Goal: Find specific page/section: Find specific page/section

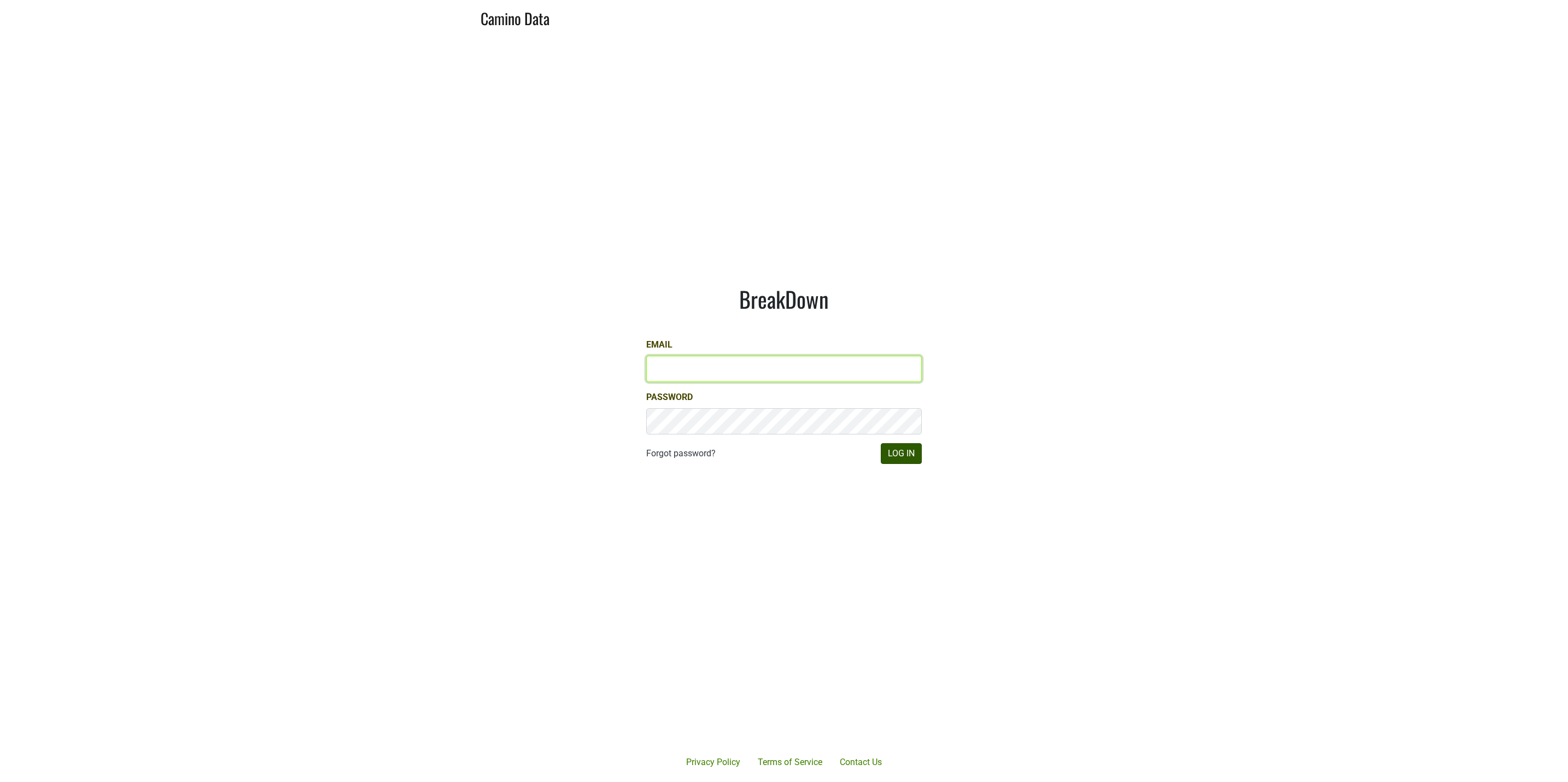
type input "[EMAIL_ADDRESS][DOMAIN_NAME]"
click at [896, 453] on button "Log In" at bounding box center [901, 453] width 41 height 21
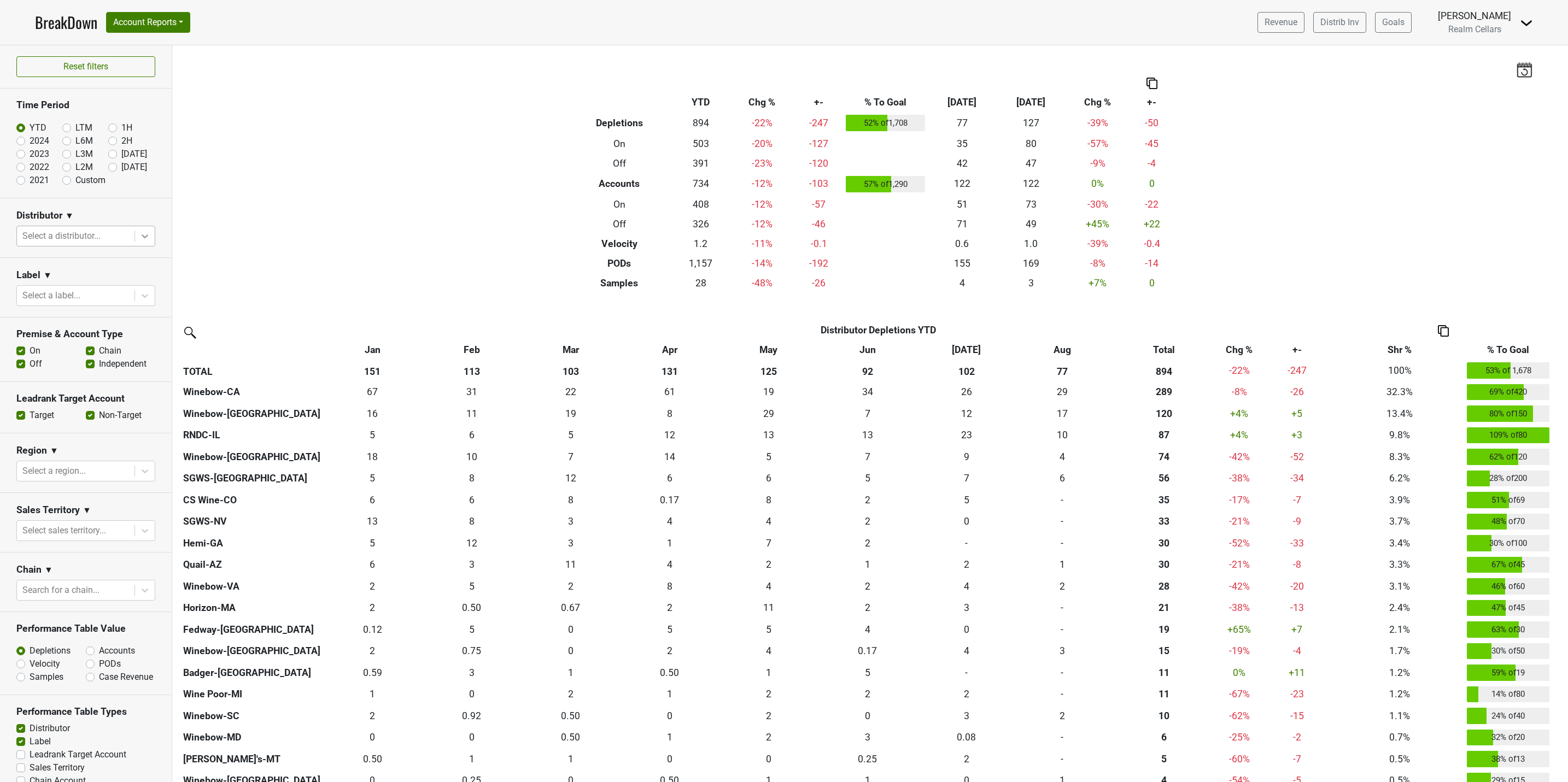
click at [139, 239] on icon at bounding box center [145, 236] width 11 height 11
click at [65, 280] on div "SGWS-[GEOGRAPHIC_DATA]" at bounding box center [79, 291] width 126 height 22
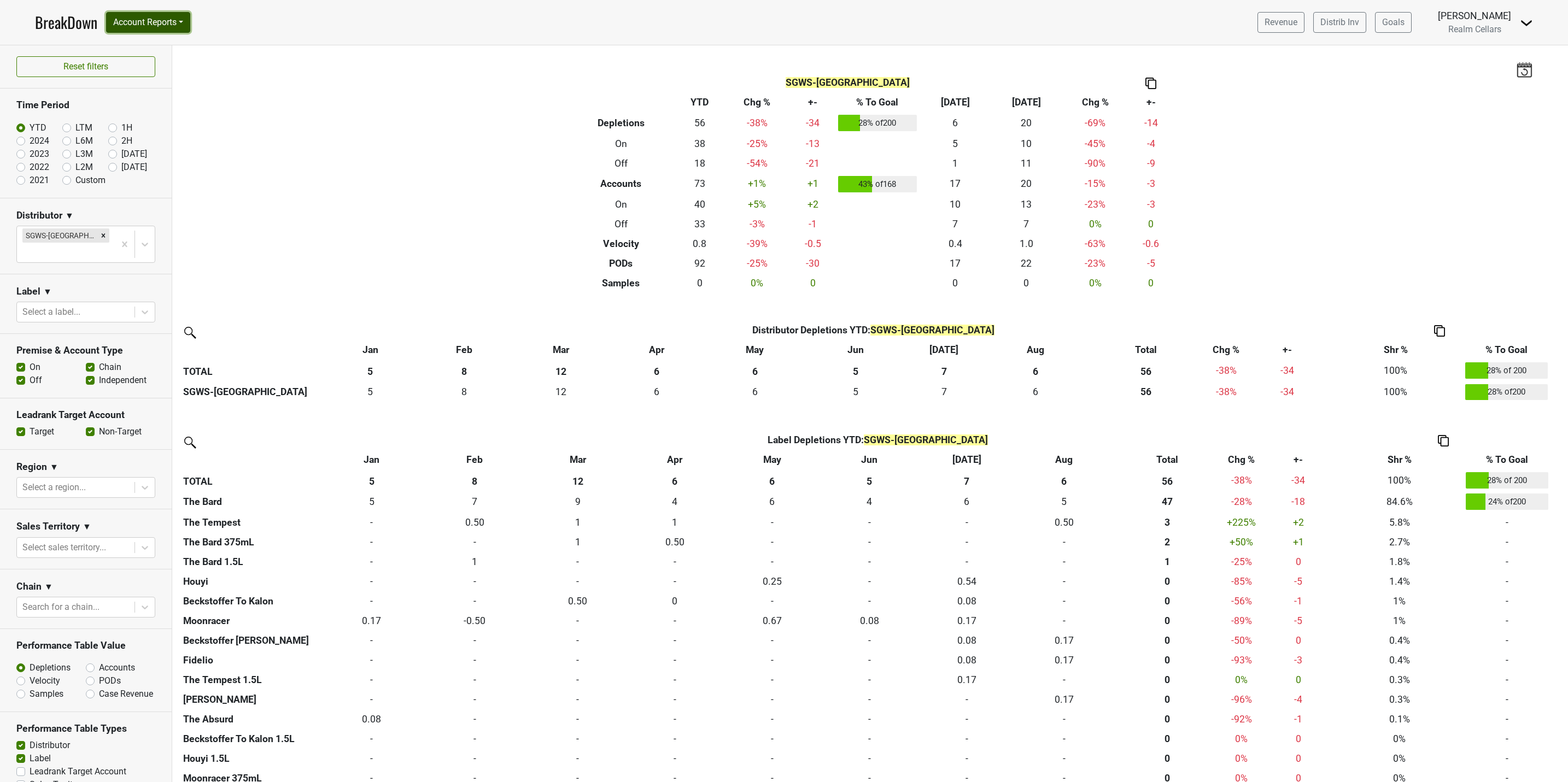
click at [160, 21] on button "Account Reports" at bounding box center [148, 22] width 84 height 21
click at [161, 43] on link "SuperRanker" at bounding box center [155, 47] width 97 height 17
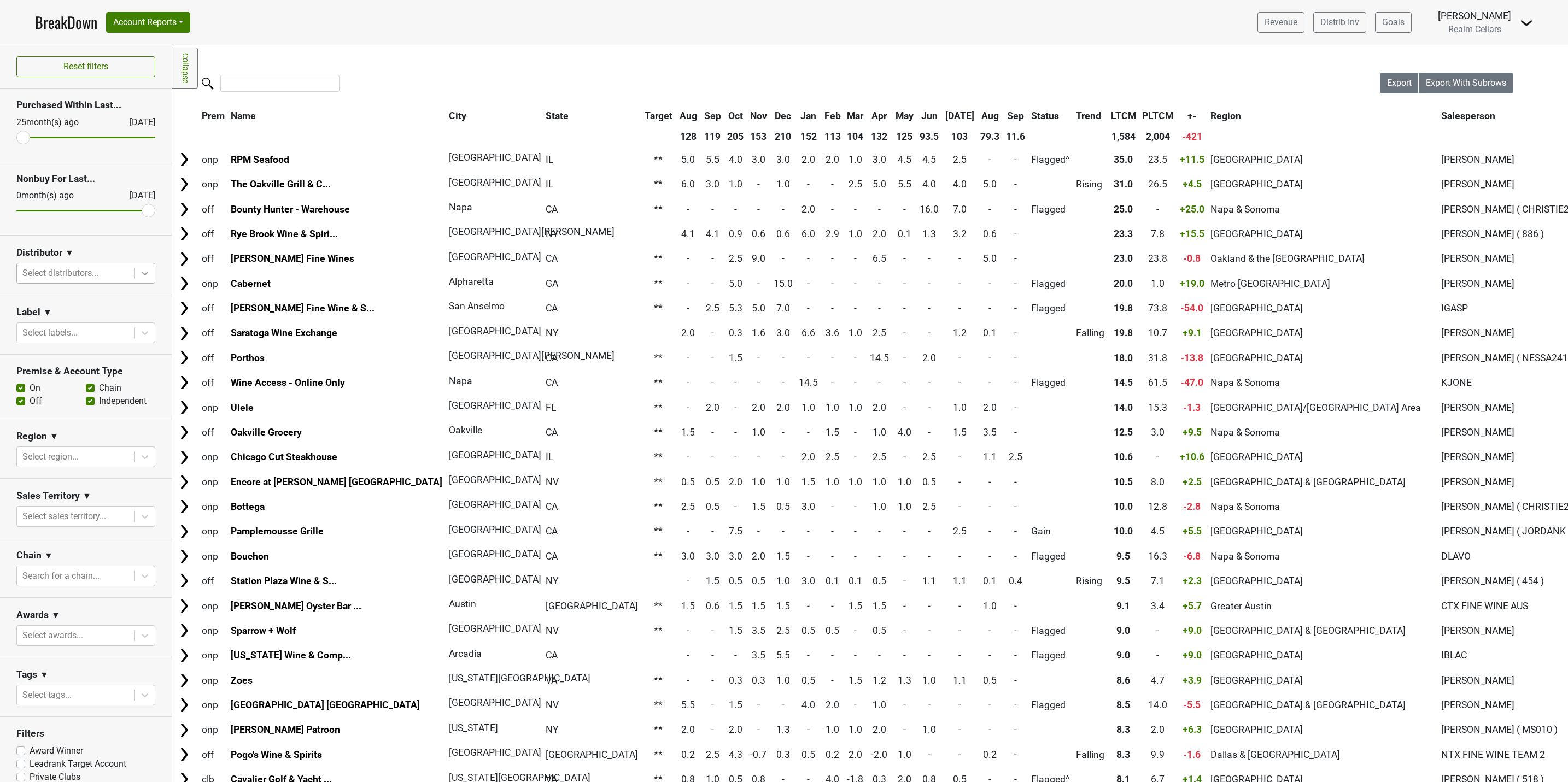
click at [142, 274] on icon at bounding box center [145, 274] width 7 height 4
click at [74, 400] on div "SGWS-[GEOGRAPHIC_DATA]" at bounding box center [79, 410] width 126 height 22
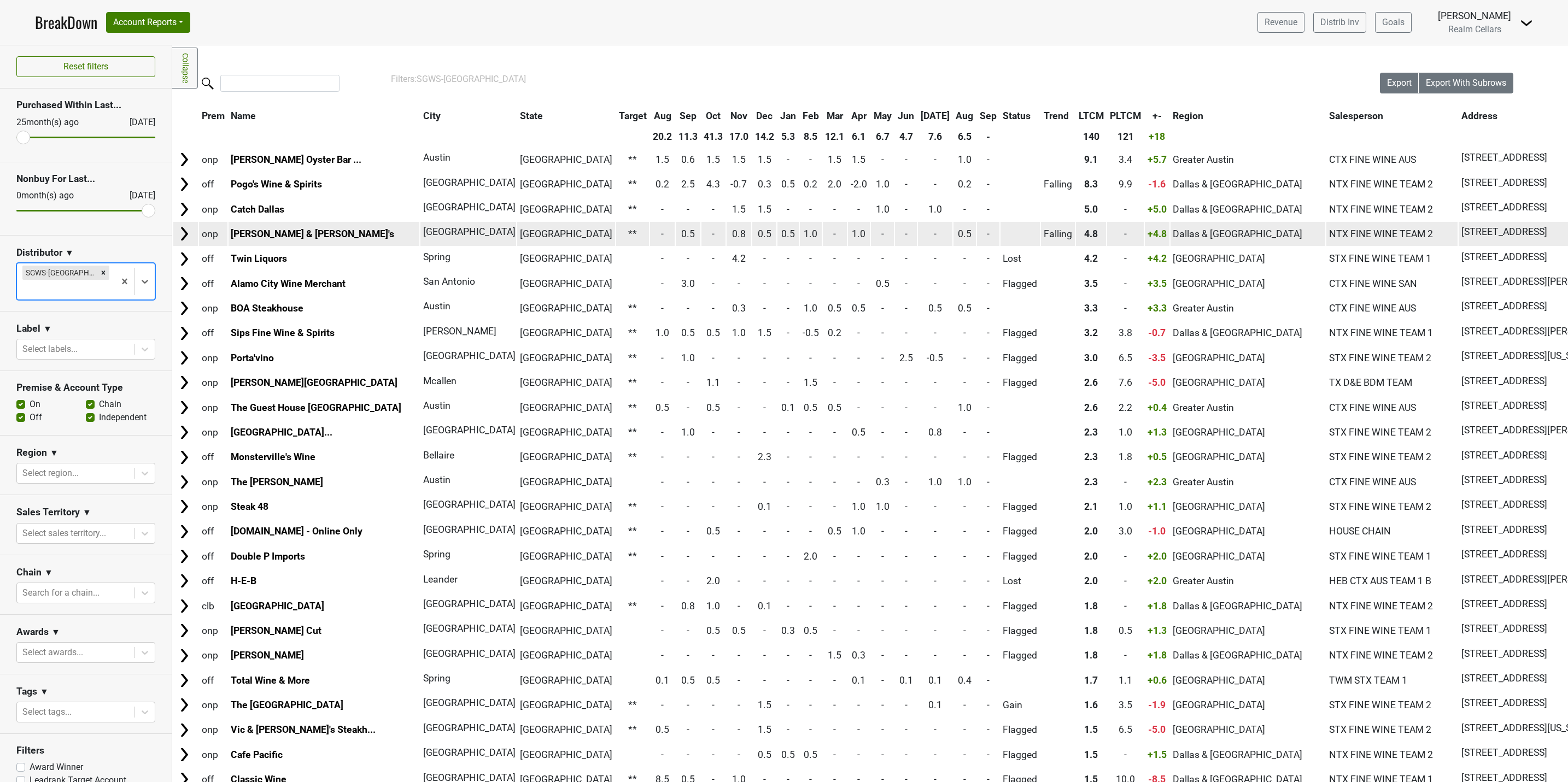
click at [179, 237] on img at bounding box center [184, 234] width 16 height 16
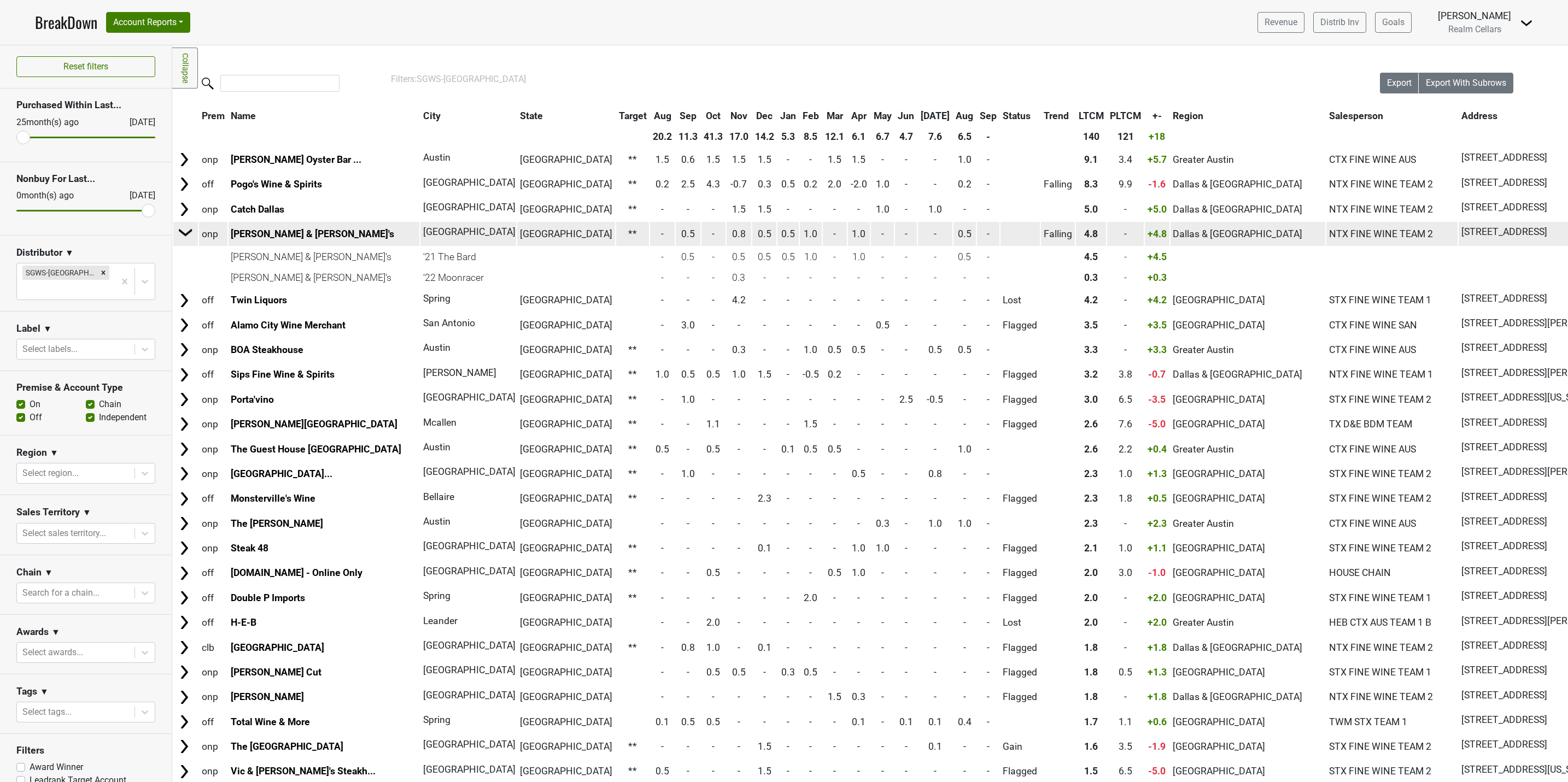
click at [185, 236] on img at bounding box center [186, 232] width 16 height 16
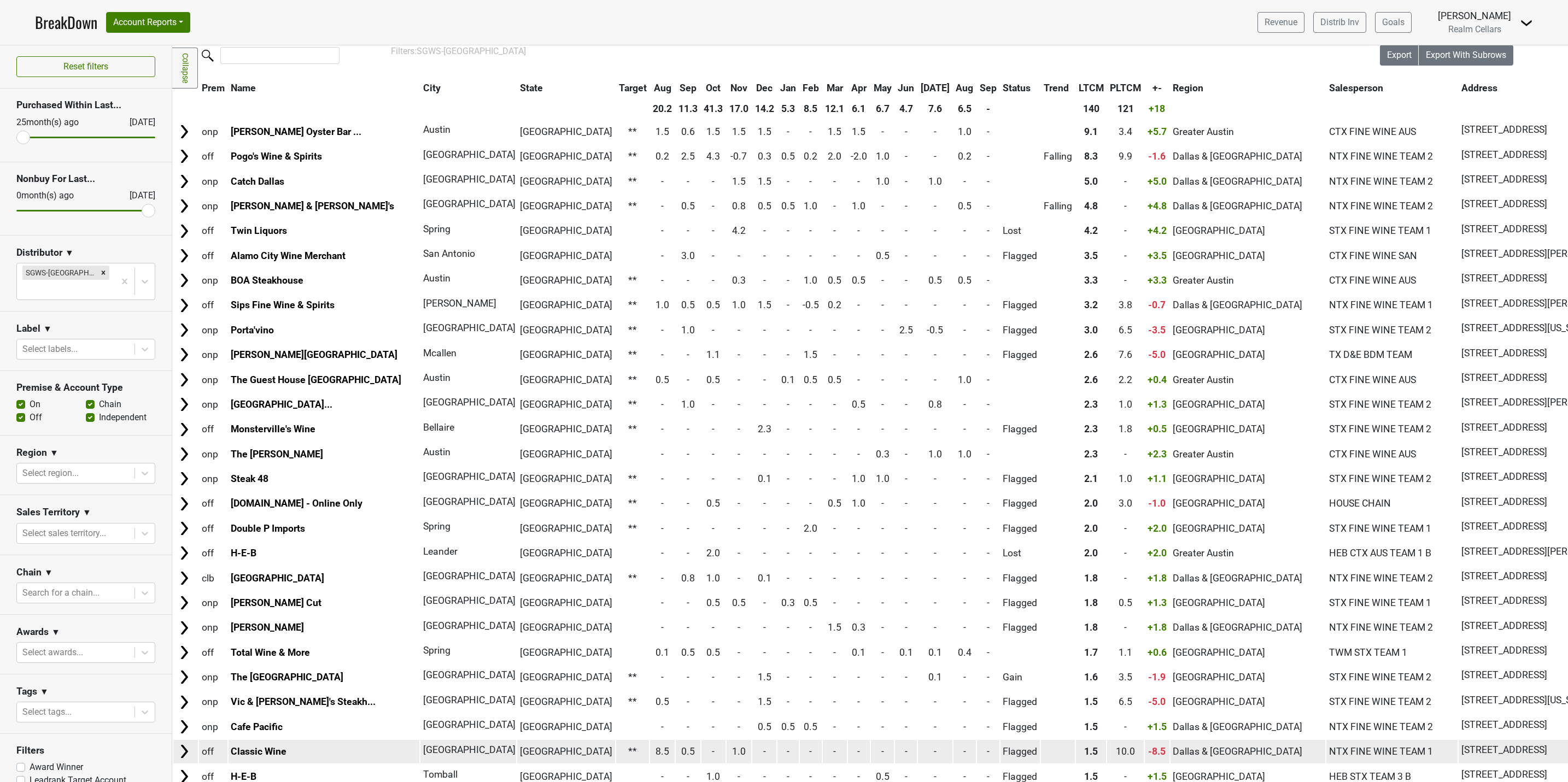
scroll to position [0, 0]
